Goal: Information Seeking & Learning: Check status

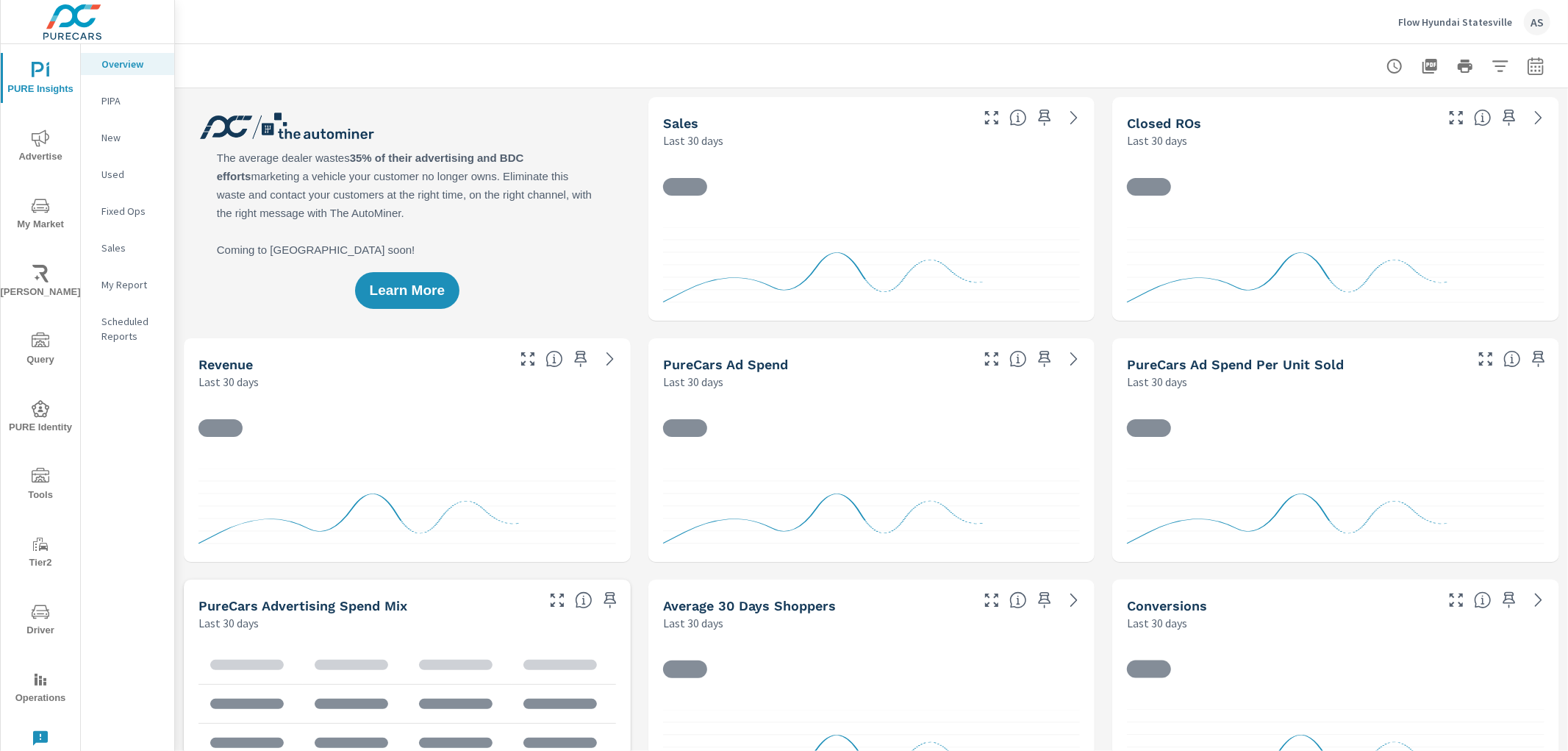
drag, startPoint x: 1479, startPoint y: 29, endPoint x: 1554, endPoint y: 139, distance: 133.1
click at [1539, 119] on div "Flow Hyundai Statesville AS Overview Flow Hyundai Statesville Report date range…" at bounding box center [872, 375] width 1393 height 751
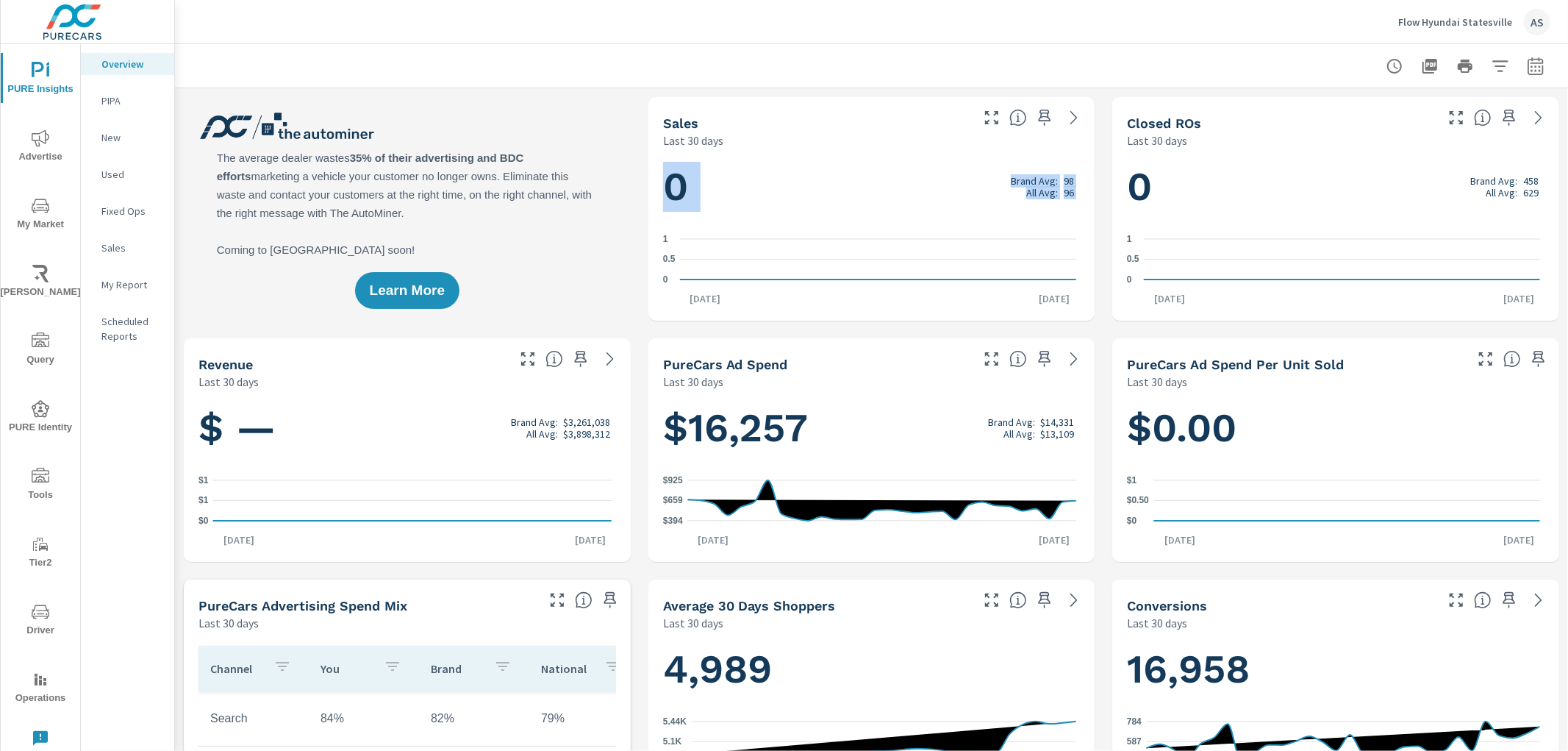
click at [1363, 106] on div "Closed ROs Last 30 days" at bounding box center [1275, 123] width 326 height 52
click at [1527, 67] on icon "button" at bounding box center [1536, 67] width 18 height 18
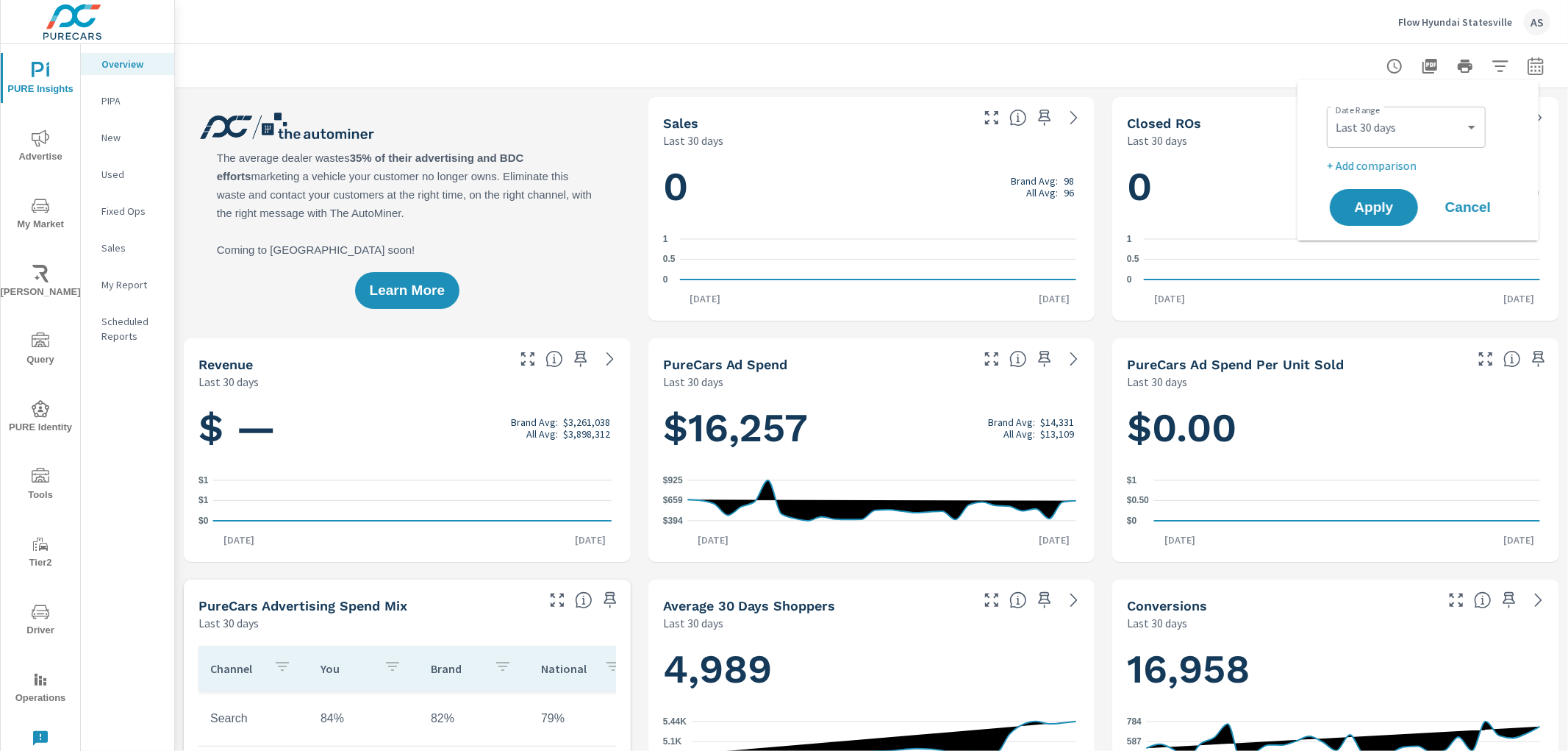
click at [1399, 142] on div "Custom Yesterday Last week Last 7 days Last 14 days Last 30 days Last 45 days L…" at bounding box center [1406, 127] width 159 height 41
click at [1384, 119] on select "Custom Yesterday Last week Last 7 days Last 14 days Last 30 days Last 45 days L…" at bounding box center [1406, 127] width 147 height 29
click at [1333, 113] on select "Custom Yesterday Last week Last 7 days Last 14 days Last 30 days Last 45 days L…" at bounding box center [1406, 127] width 147 height 29
select select "Last 6 months"
click at [1380, 212] on span "Apply" at bounding box center [1374, 208] width 60 height 14
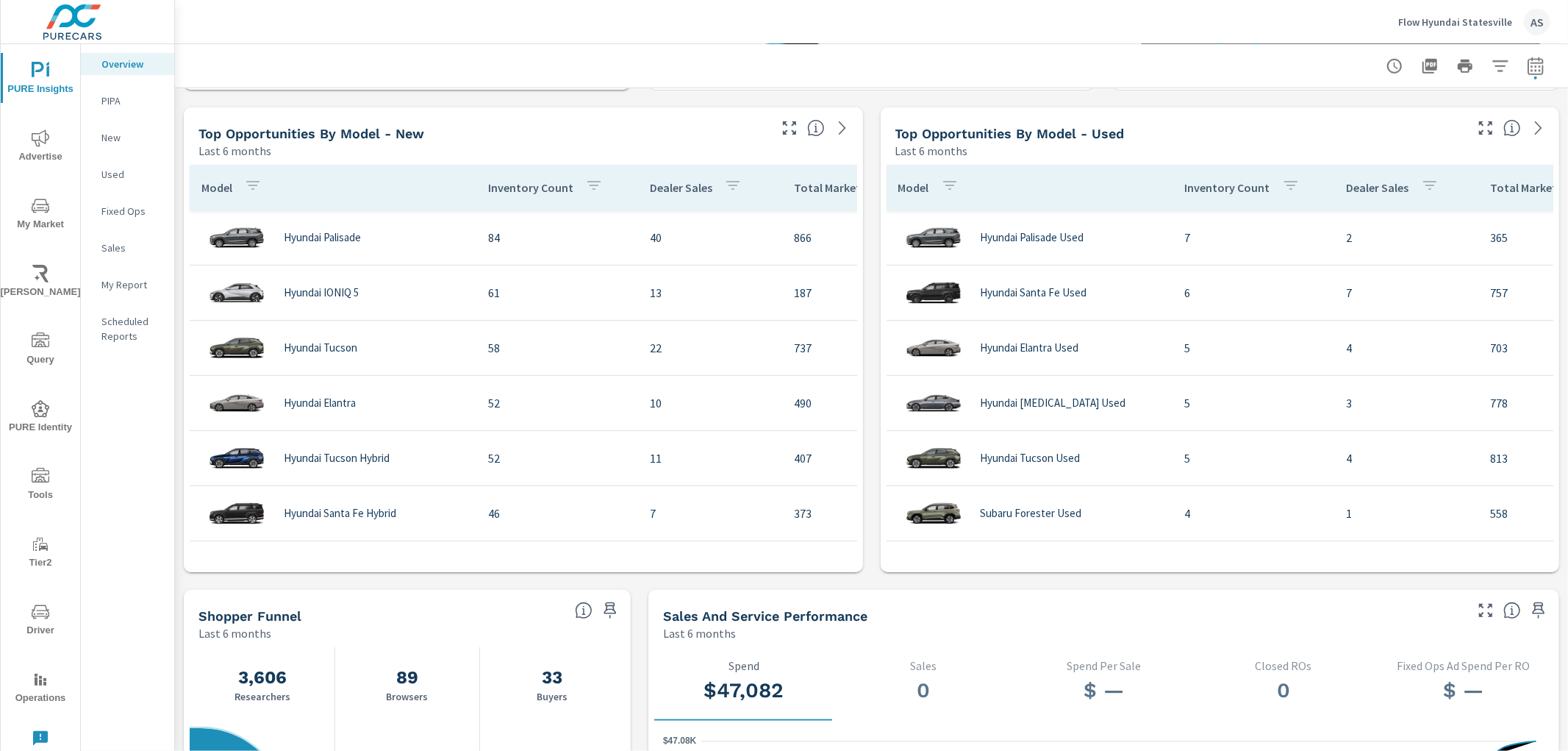
scroll to position [980, 0]
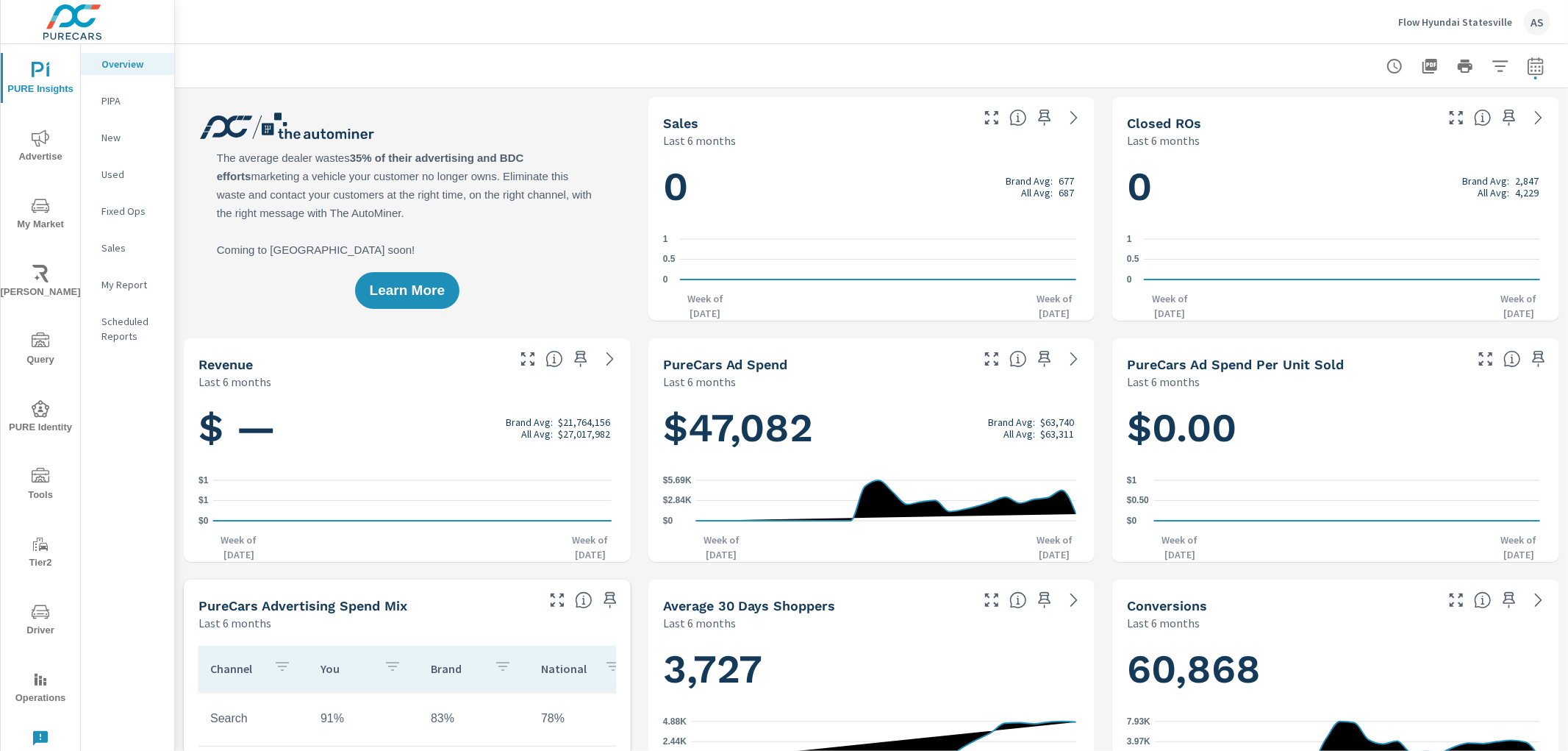
click at [711, 193] on h1 "0 Brand Avg: 677 All Avg: 687" at bounding box center [872, 187] width 418 height 50
